Goal: Obtain resource: Download file/media

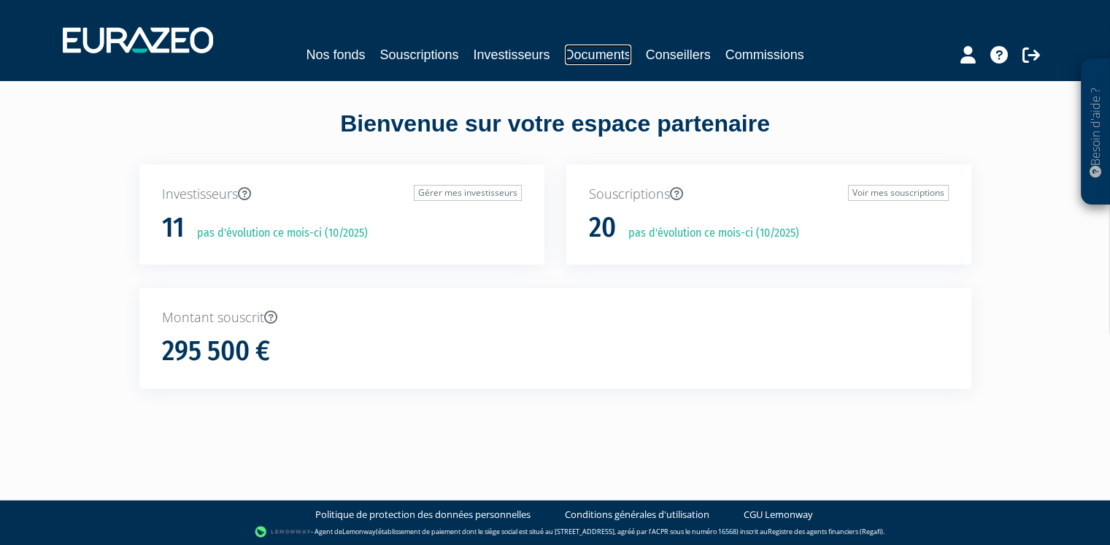
click at [581, 58] on link "Documents" at bounding box center [598, 55] width 66 height 20
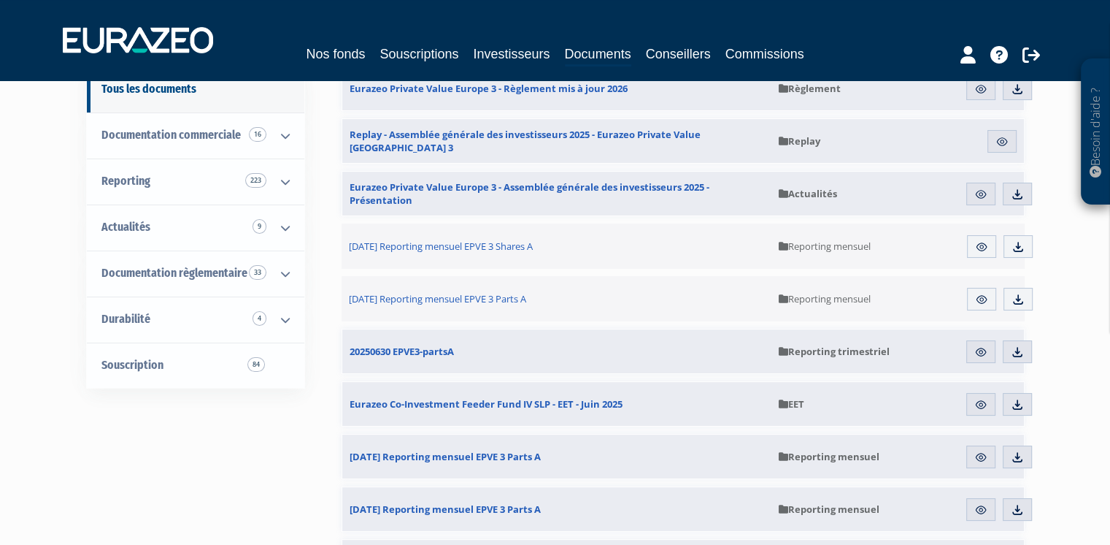
scroll to position [73, 0]
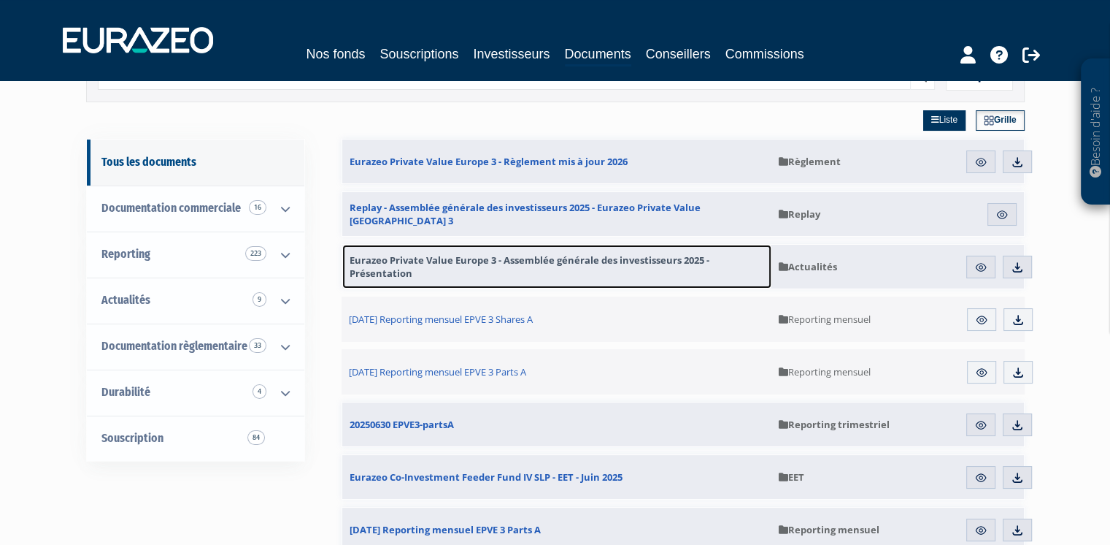
click at [569, 263] on span "Eurazeo Private Value Europe 3 - Assemblée générale des investisseurs 2025 - Pr…" at bounding box center [557, 266] width 415 height 26
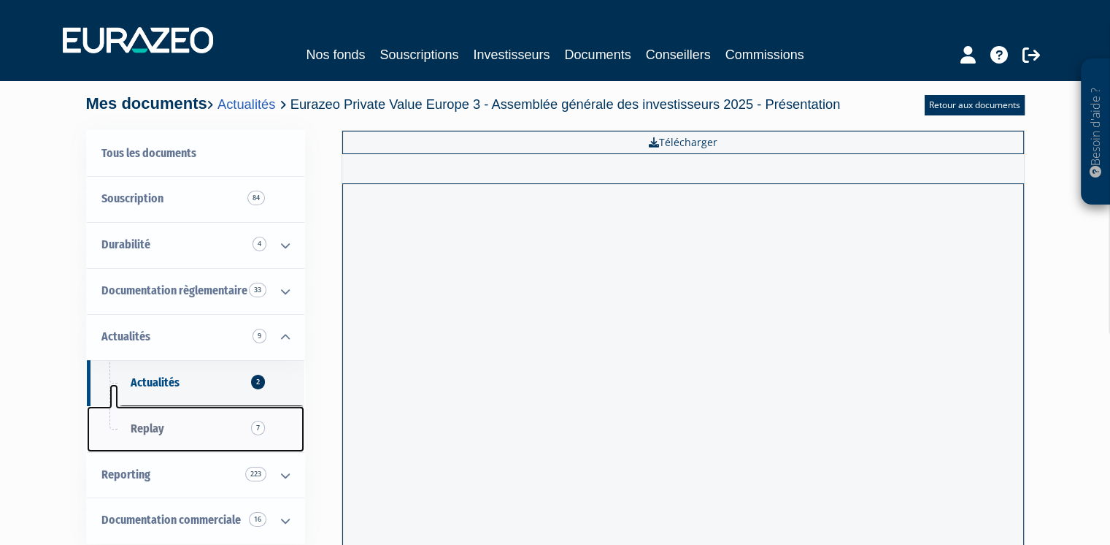
click at [184, 419] on link "Replay 7" at bounding box center [196, 429] width 218 height 46
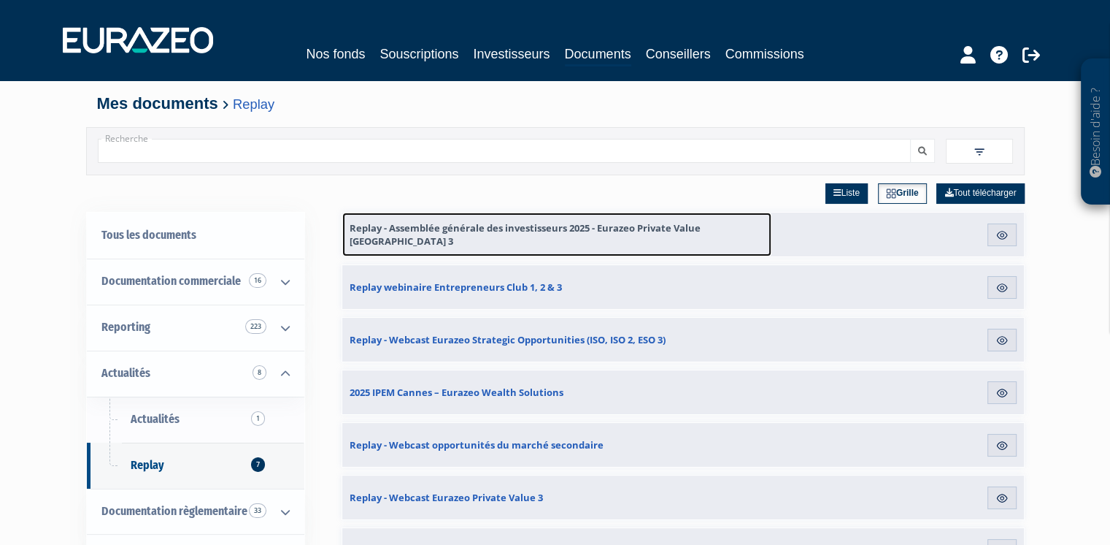
click at [539, 229] on span "Replay - Assemblée générale des investisseurs 2025 - Eurazeo Private Value [GEO…" at bounding box center [557, 234] width 415 height 26
